Goal: Register for event/course

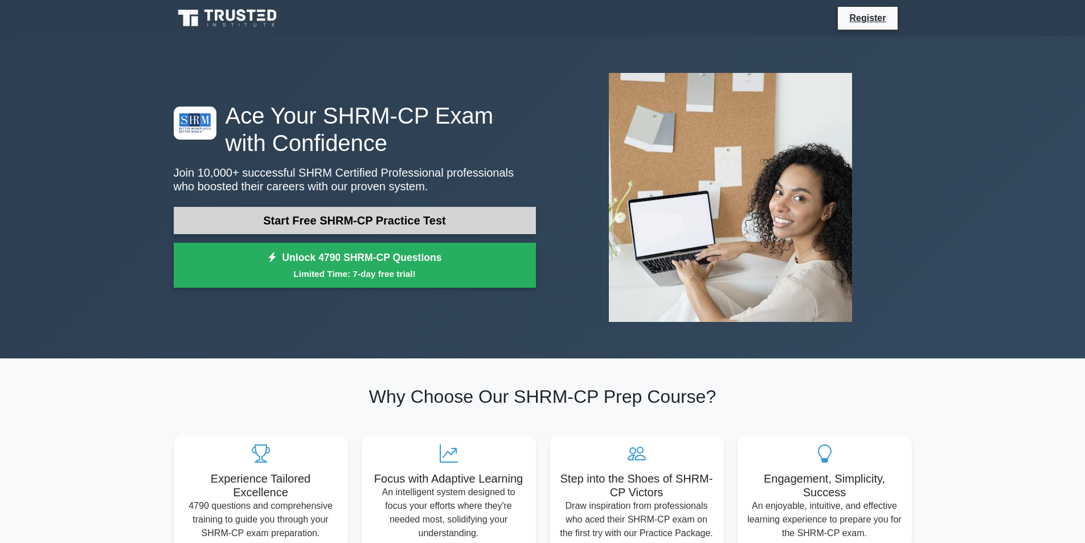
click at [429, 214] on link "Start Free SHRM-CP Practice Test" at bounding box center [355, 220] width 362 height 27
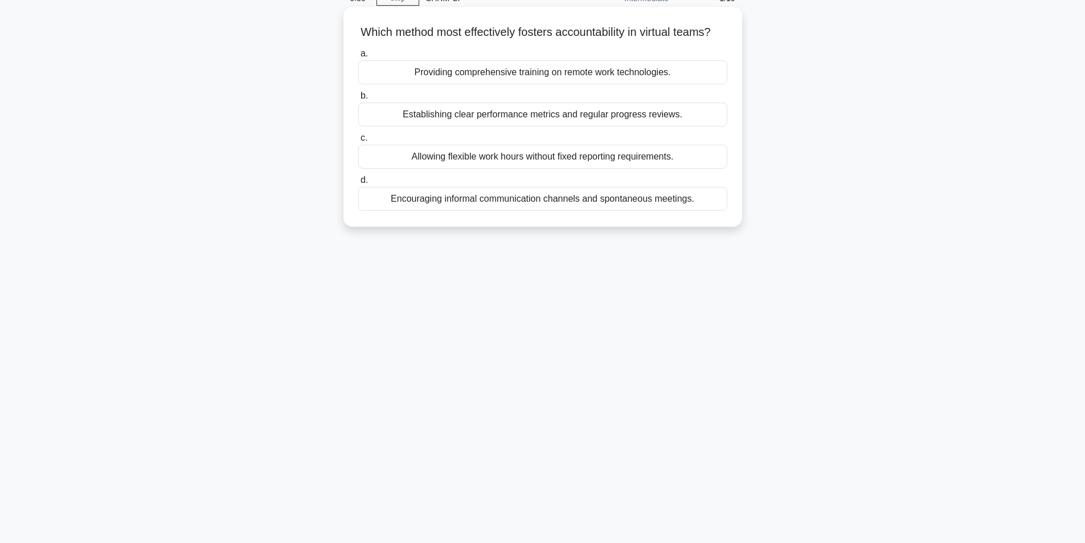
click at [437, 126] on div "Establishing clear performance metrics and regular progress reviews." at bounding box center [542, 115] width 369 height 24
click at [358, 100] on input "b. Establishing clear performance metrics and regular progress reviews." at bounding box center [358, 95] width 0 height 7
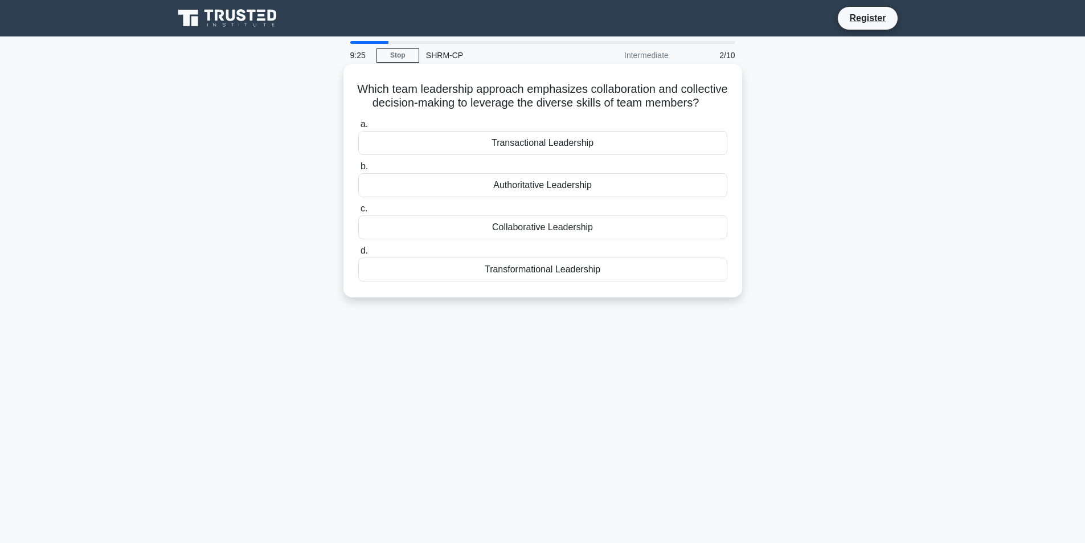
click at [499, 281] on div "Transformational Leadership" at bounding box center [542, 270] width 369 height 24
click at [358, 255] on input "d. Transformational Leadership" at bounding box center [358, 250] width 0 height 7
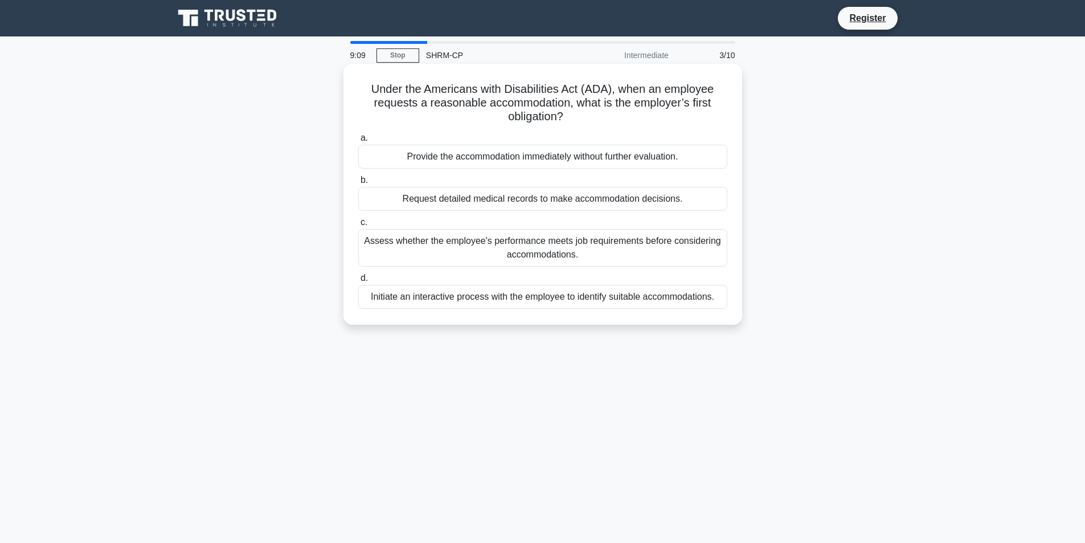
click at [470, 203] on div "Request detailed medical records to make accommodation decisions." at bounding box center [542, 199] width 369 height 24
click at [358, 184] on input "b. Request detailed medical records to make accommodation decisions." at bounding box center [358, 180] width 0 height 7
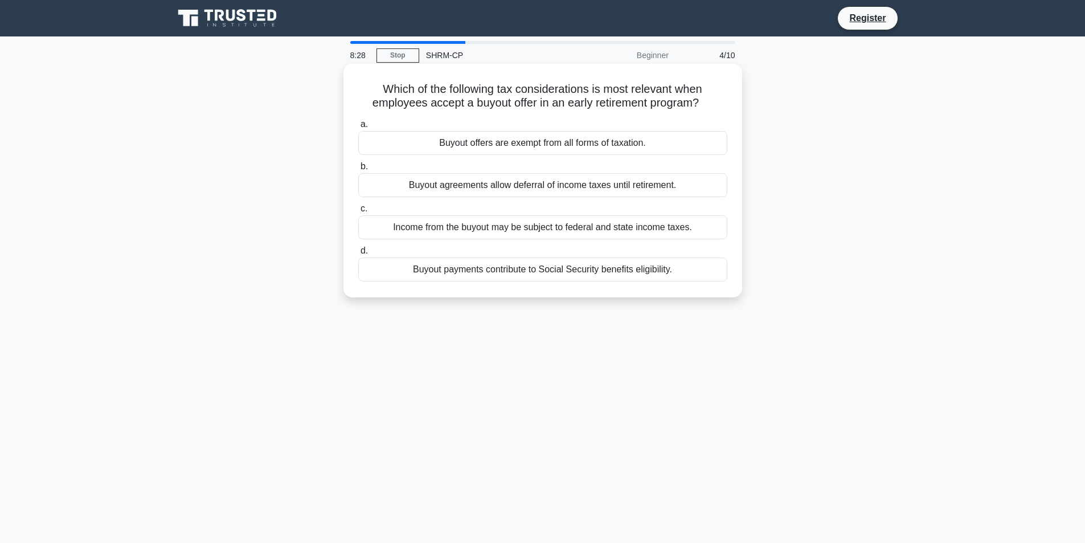
click at [560, 187] on div "Buyout agreements allow deferral of income taxes until retirement." at bounding box center [542, 185] width 369 height 24
click at [358, 170] on input "b. Buyout agreements allow deferral of income taxes until retirement." at bounding box center [358, 166] width 0 height 7
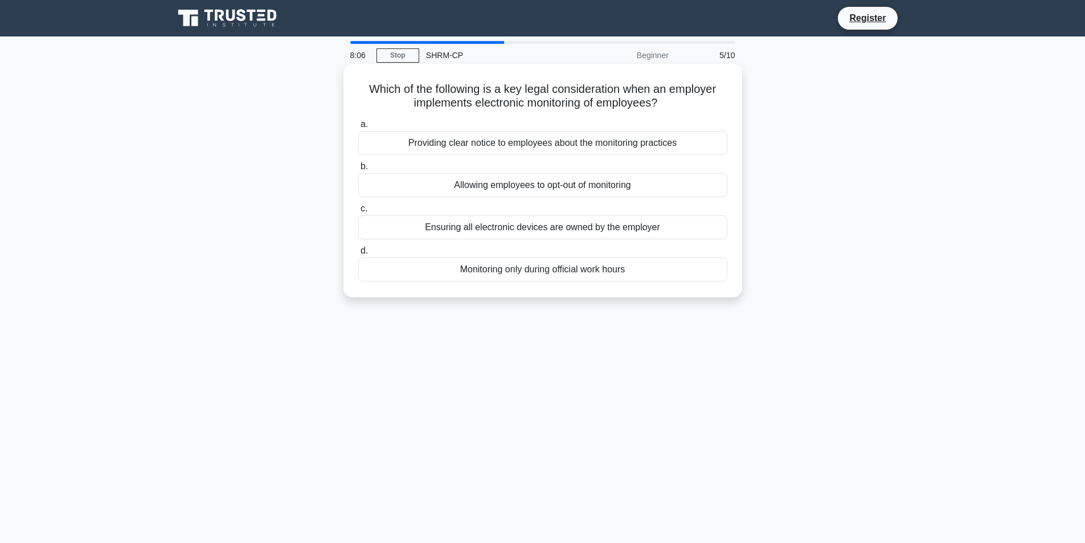
click at [526, 146] on div "Providing clear notice to employees about the monitoring practices" at bounding box center [542, 143] width 369 height 24
click at [358, 128] on input "a. Providing clear notice to employees about the monitoring practices" at bounding box center [358, 124] width 0 height 7
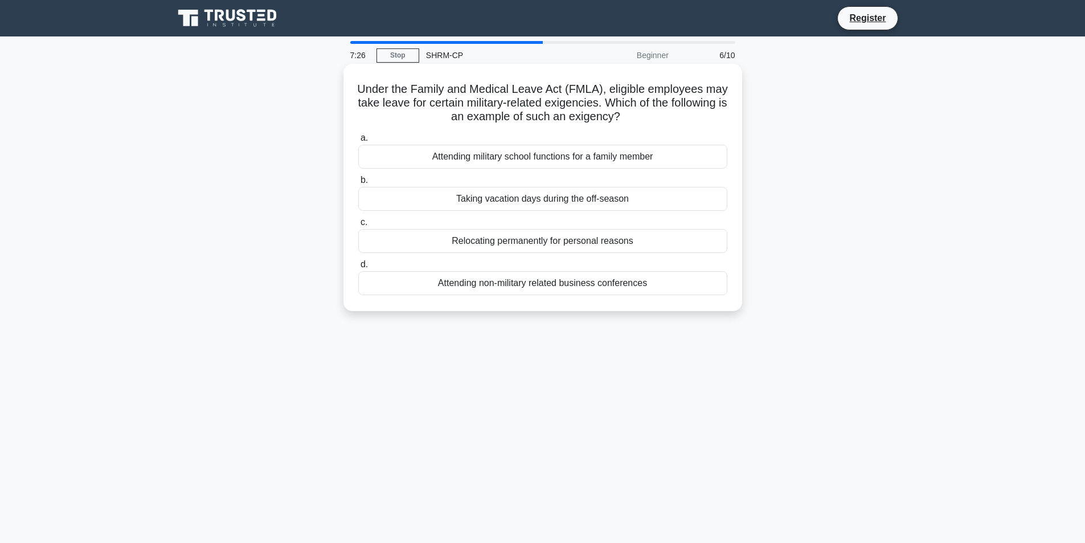
click at [526, 201] on div "Taking vacation days during the off-season" at bounding box center [542, 199] width 369 height 24
click at [358, 184] on input "b. Taking vacation days during the off-season" at bounding box center [358, 180] width 0 height 7
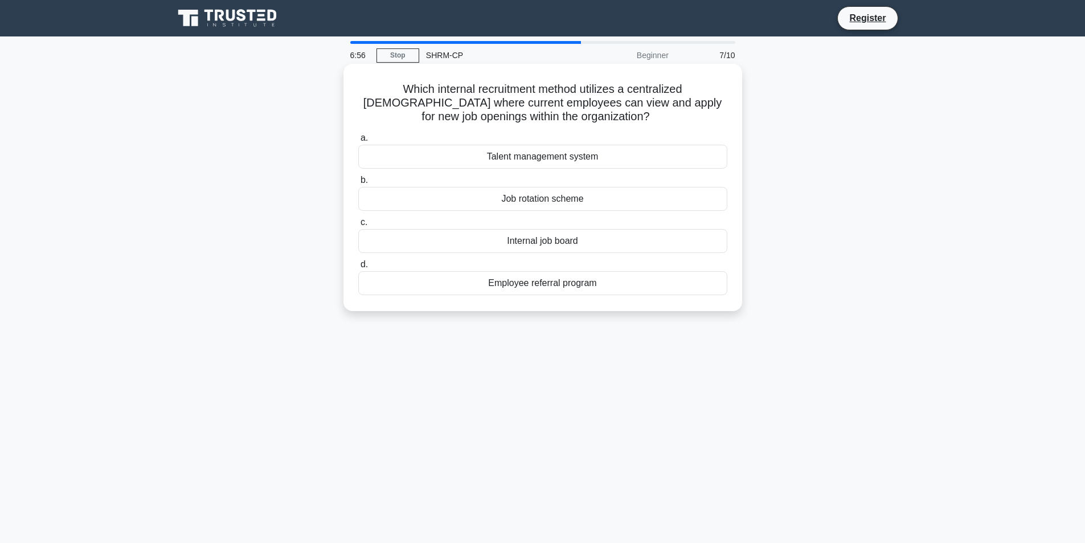
click at [555, 239] on div "Internal job board" at bounding box center [542, 241] width 369 height 24
click at [358, 226] on input "c. Internal job board" at bounding box center [358, 222] width 0 height 7
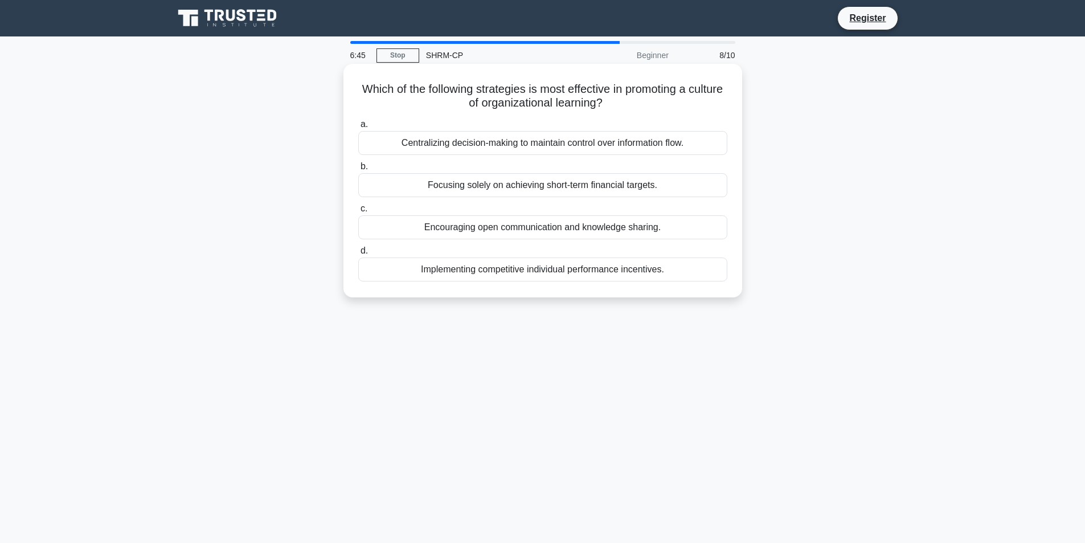
click at [551, 230] on div "Encouraging open communication and knowledge sharing." at bounding box center [542, 227] width 369 height 24
click at [358, 213] on input "c. Encouraging open communication and knowledge sharing." at bounding box center [358, 208] width 0 height 7
click at [557, 186] on div "Cultivating an authentic and engaging workplace culture" at bounding box center [542, 185] width 369 height 24
click at [358, 170] on input "b. Cultivating an authentic and engaging workplace culture" at bounding box center [358, 166] width 0 height 7
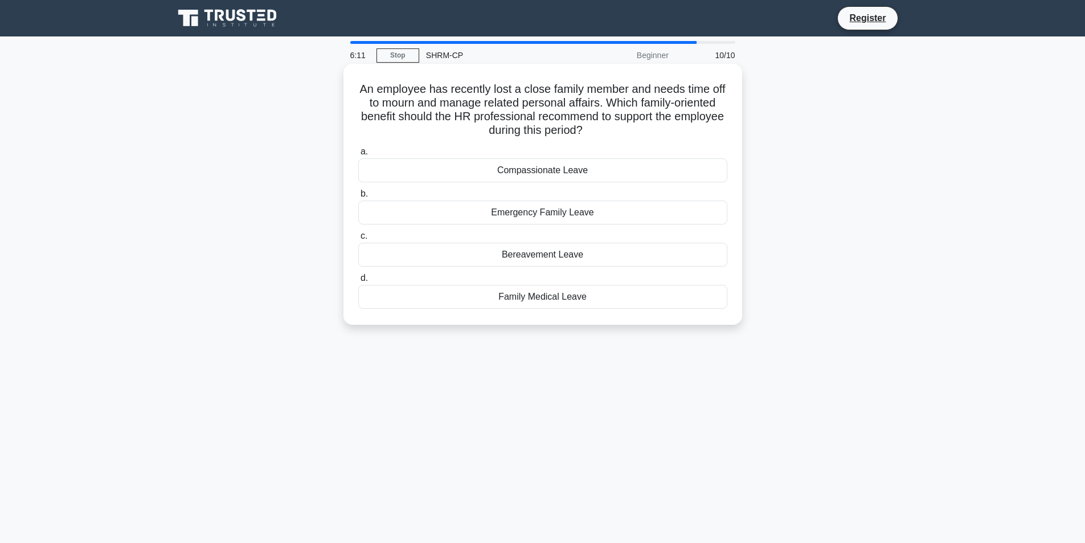
click at [578, 255] on div "Bereavement Leave" at bounding box center [542, 255] width 369 height 24
click at [358, 240] on input "c. Bereavement Leave" at bounding box center [358, 235] width 0 height 7
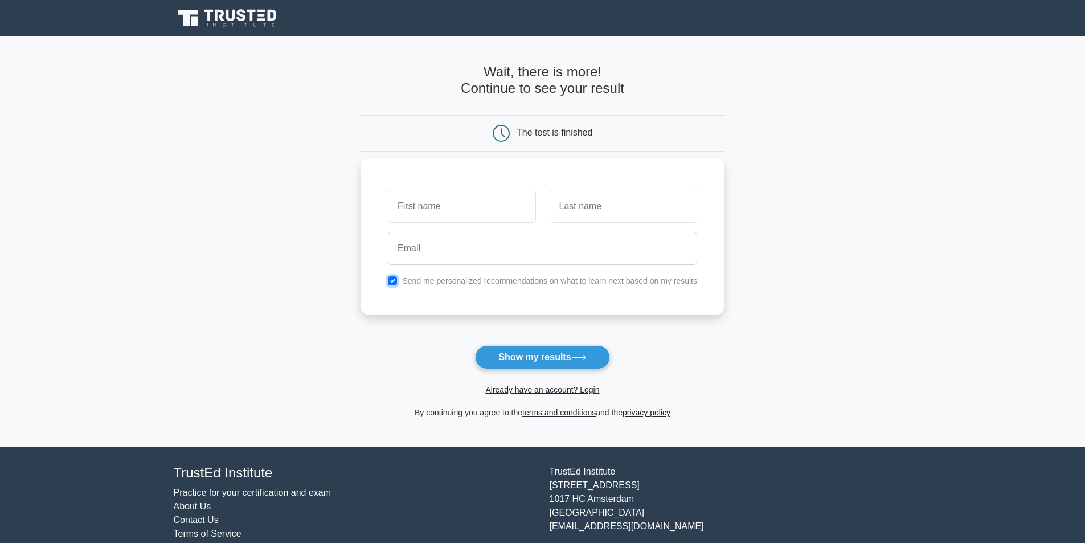
click at [394, 282] on input "checkbox" at bounding box center [392, 280] width 9 height 9
checkbox input "false"
click at [424, 213] on input "text" at bounding box center [462, 206] width 148 height 33
type input "Sakina"
click at [564, 208] on input "text" at bounding box center [624, 206] width 148 height 33
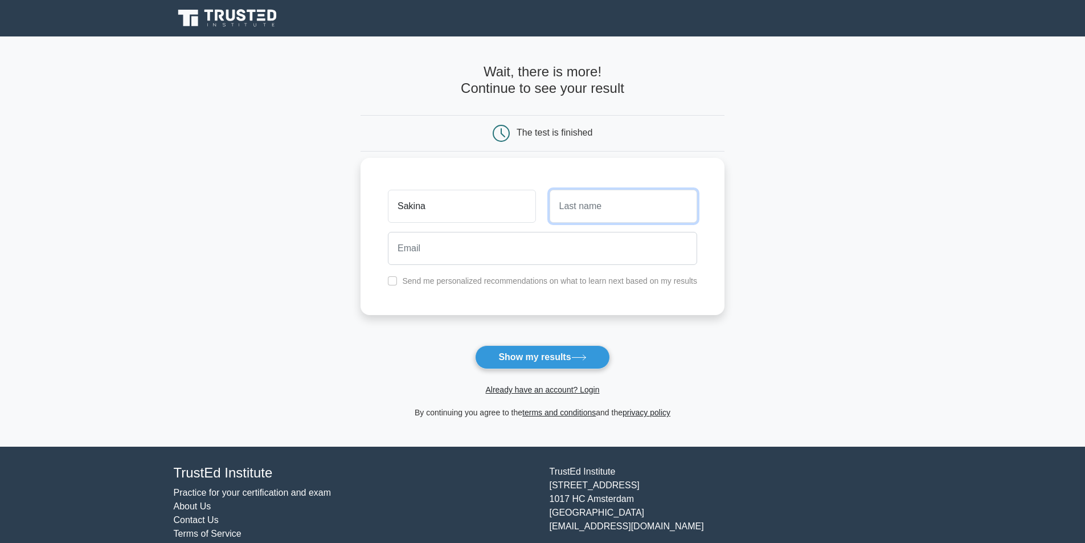
type input "S"
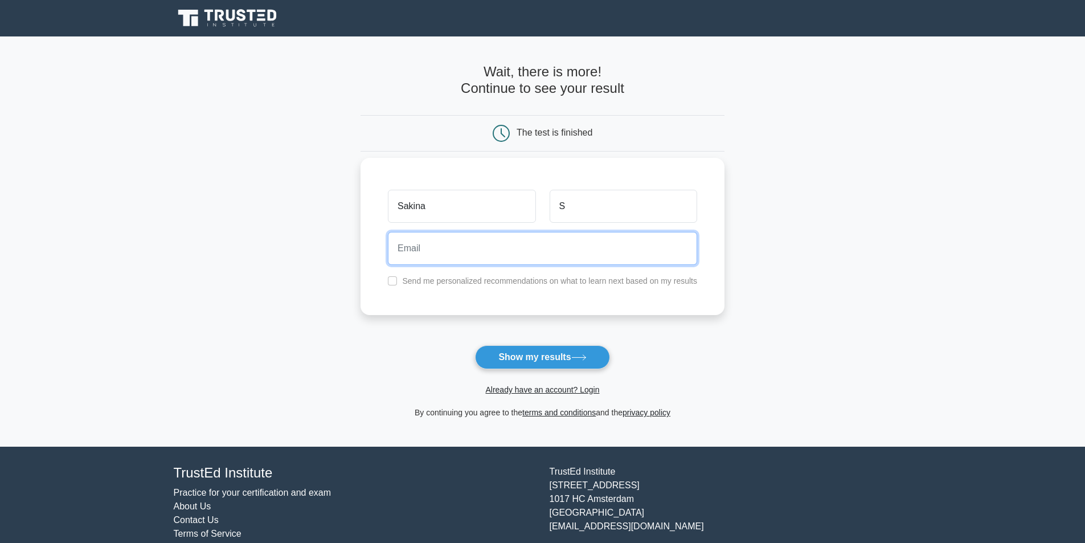
click at [519, 260] on input "email" at bounding box center [542, 248] width 309 height 33
type input "sakinashabbir19888@gmail.com"
